Goal: Find specific page/section: Find specific page/section

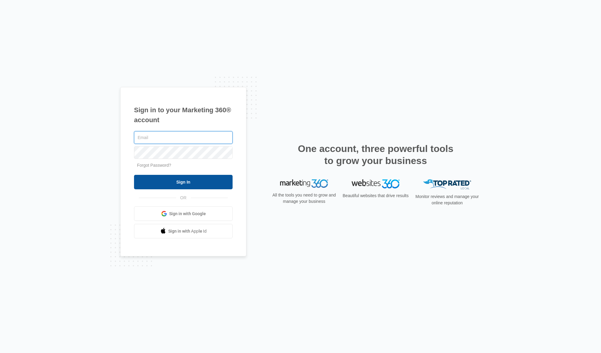
type input "[EMAIL_ADDRESS][DOMAIN_NAME]"
click at [188, 180] on input "Sign In" at bounding box center [183, 182] width 99 height 14
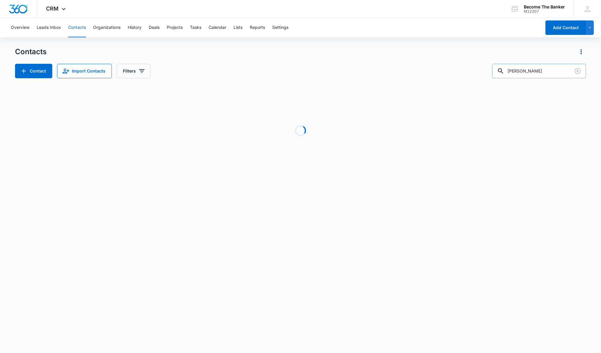
click at [536, 74] on input "[PERSON_NAME]" at bounding box center [540, 71] width 94 height 14
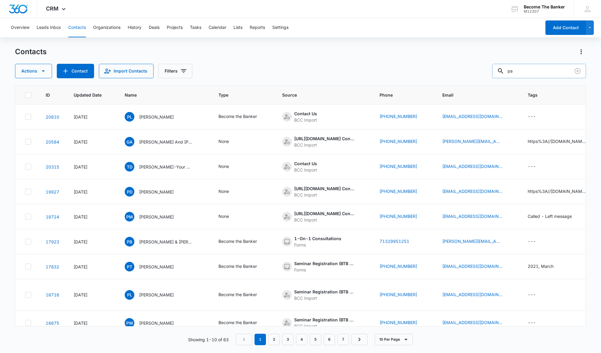
type input "p"
type input "b"
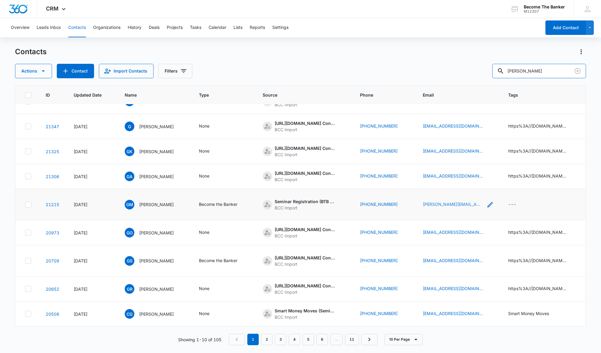
scroll to position [88, 0]
click at [269, 340] on link "2" at bounding box center [266, 339] width 11 height 11
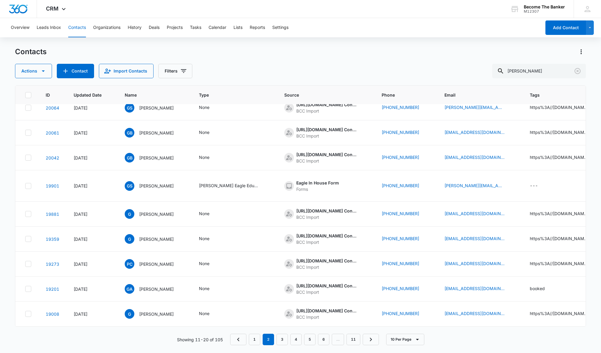
scroll to position [0, 0]
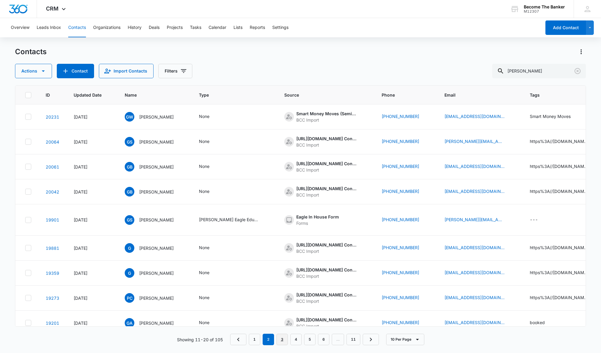
click at [281, 338] on link "3" at bounding box center [282, 339] width 11 height 11
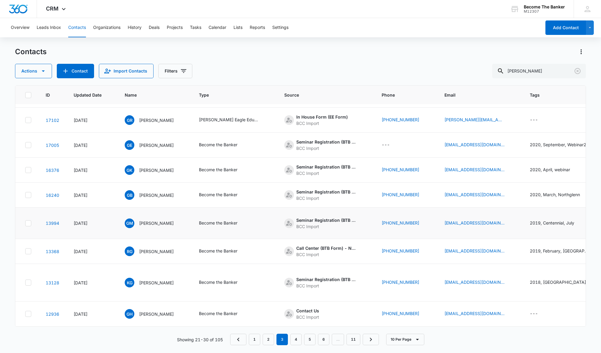
scroll to position [215, 0]
click at [531, 70] on input "[PERSON_NAME]" at bounding box center [540, 71] width 94 height 14
type input "g"
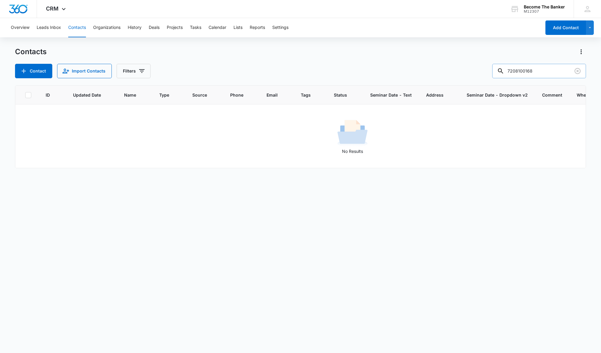
scroll to position [0, 0]
type input "7"
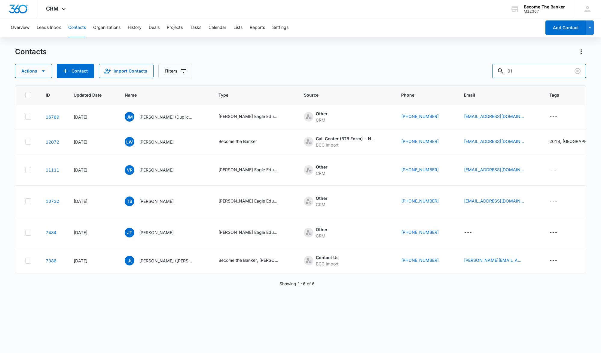
type input "0"
